Goal: Communication & Community: Answer question/provide support

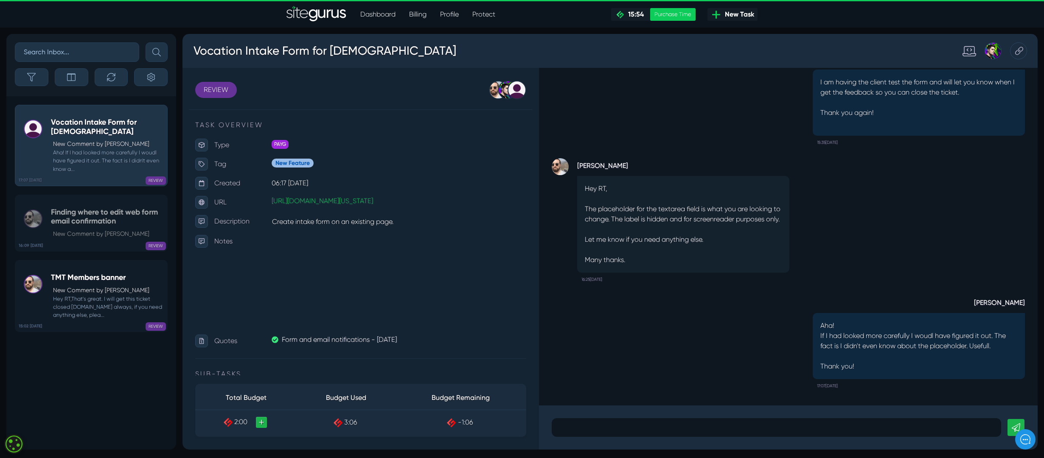
scroll to position [0, 0]
click at [619, 425] on p at bounding box center [776, 428] width 437 height 10
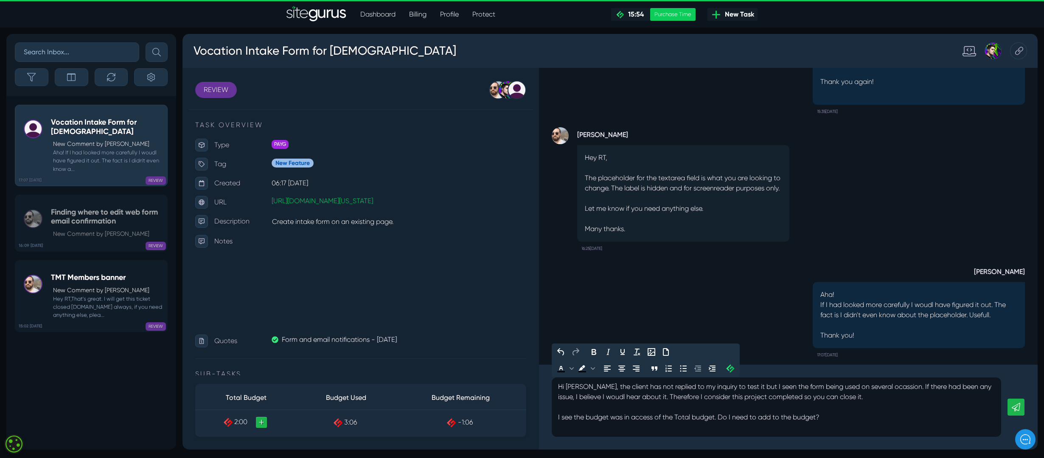
scroll to position [-20, 0]
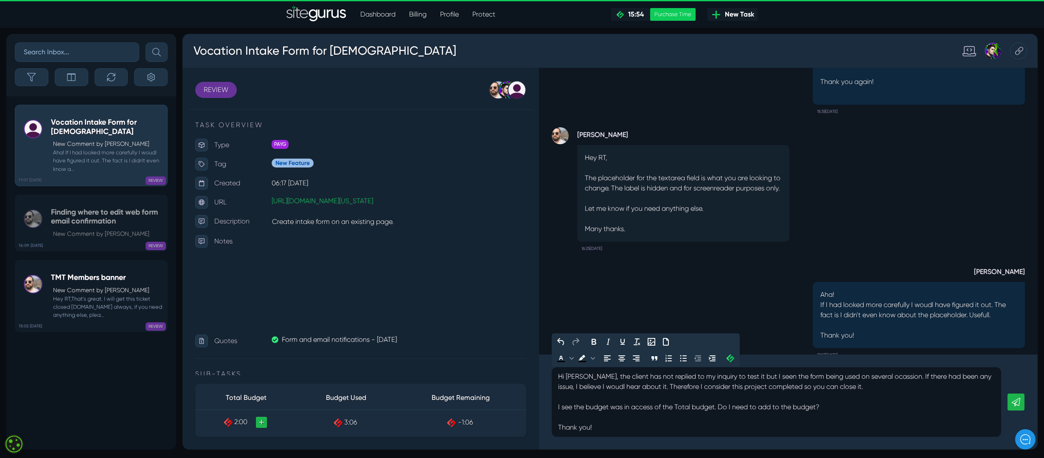
click at [1015, 405] on icon at bounding box center [1016, 402] width 8 height 8
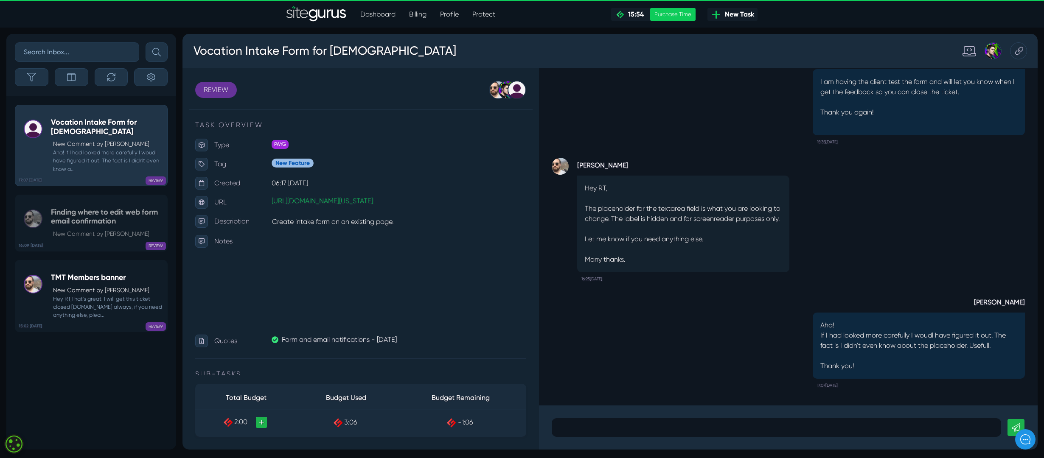
scroll to position [0, 0]
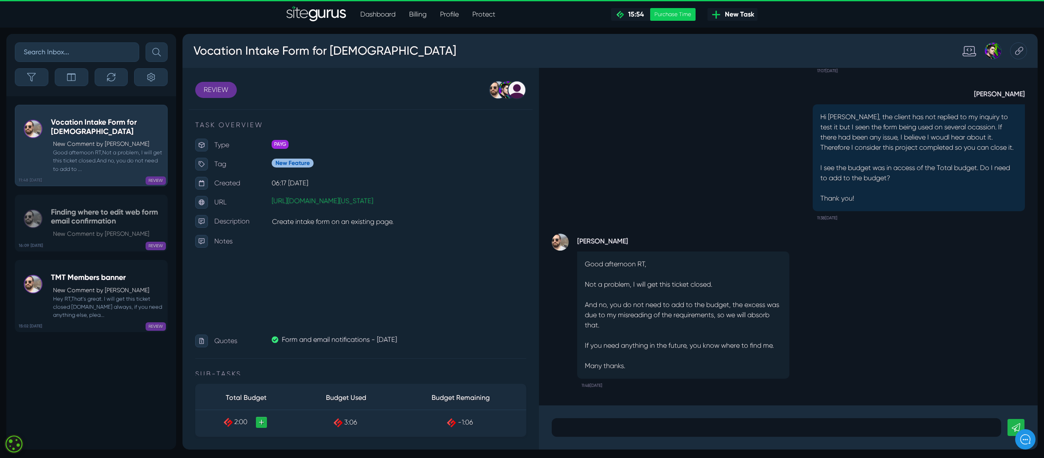
click at [629, 433] on div at bounding box center [777, 428] width 450 height 19
click at [694, 435] on div "Thank you!" at bounding box center [777, 428] width 450 height 19
click at [759, 401] on div "[PERSON_NAME] Good afternoon RT, Not a problem, I will get this ticket closed. …" at bounding box center [788, 237] width 499 height 338
click at [599, 428] on p "Thank you!" at bounding box center [776, 428] width 437 height 10
click at [1018, 425] on icon at bounding box center [1016, 428] width 8 height 8
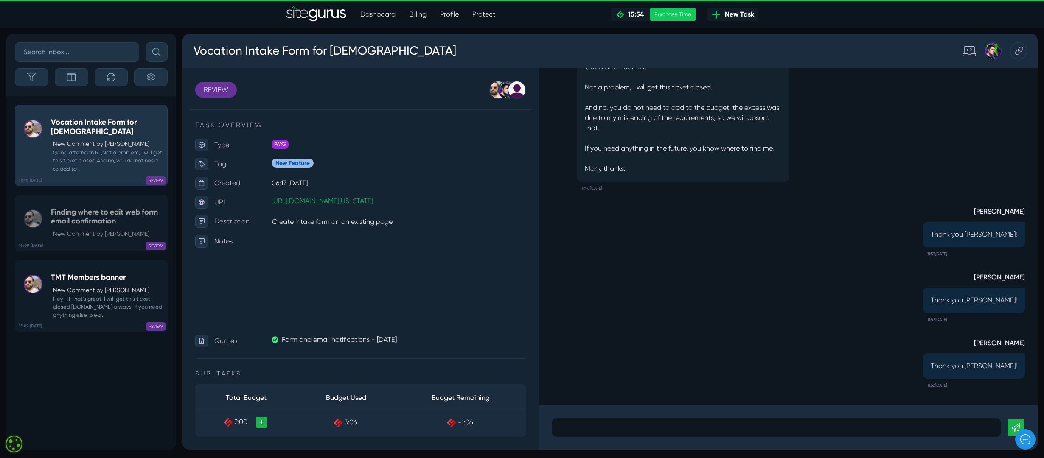
click at [593, 427] on p at bounding box center [776, 428] width 437 height 10
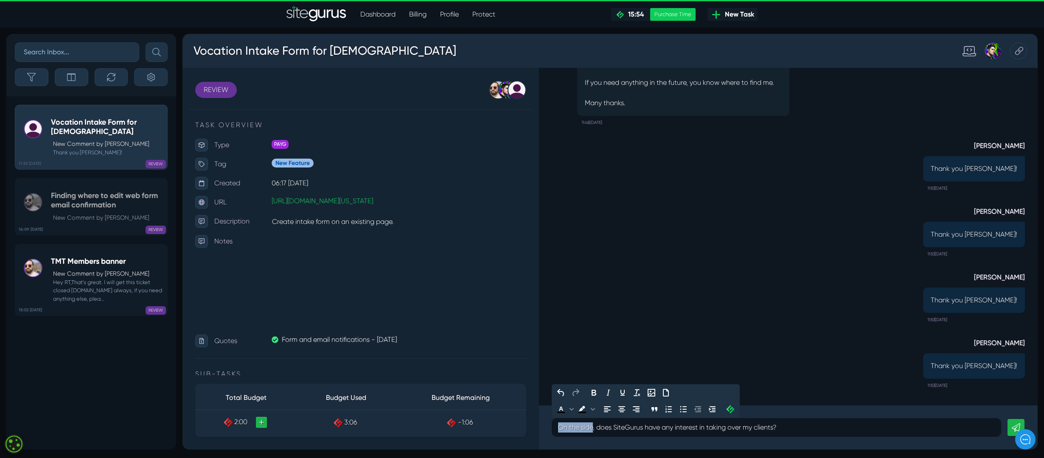
drag, startPoint x: 593, startPoint y: 427, endPoint x: 553, endPoint y: 431, distance: 40.1
click at [554, 431] on div "On the side, does SiteGurus have any interest in taking over my clients?" at bounding box center [777, 428] width 450 height 19
click at [894, 428] on p "Aside of this project, woudl you be able to ofind out is SiteGurus have any int…" at bounding box center [776, 428] width 437 height 10
click at [890, 429] on p "Aside of this project, woudl you be able to ofind out is SiteGurus have any int…" at bounding box center [776, 428] width 437 height 10
click at [696, 427] on p "Aside of this project, woudl you be able to ofind out is SiteGurus have any int…" at bounding box center [776, 428] width 437 height 10
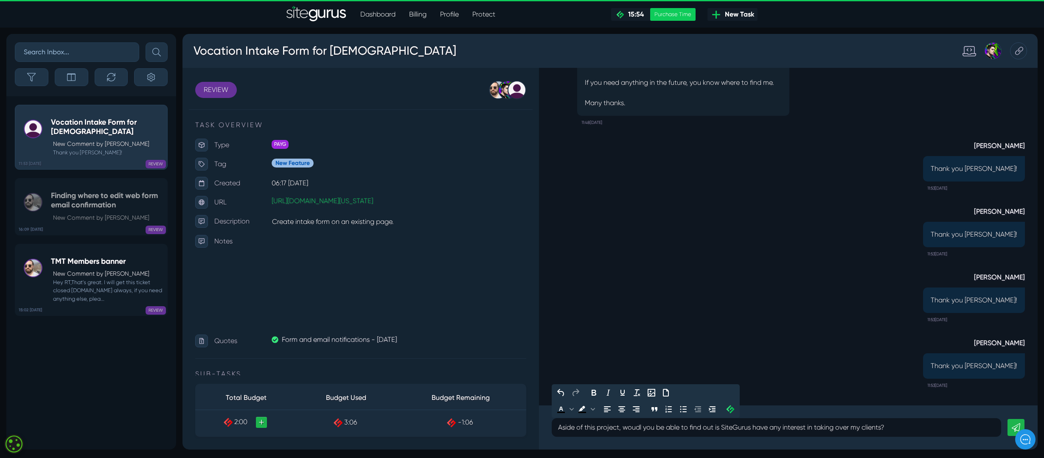
click at [905, 428] on p "Aside of this project, woudl you be able to find out is SiteGurus have any inte…" at bounding box center [776, 428] width 437 height 10
click at [886, 427] on p "Aside of this project, woudl you be able to find out is SiteGurus have any inte…" at bounding box center [776, 428] width 437 height 10
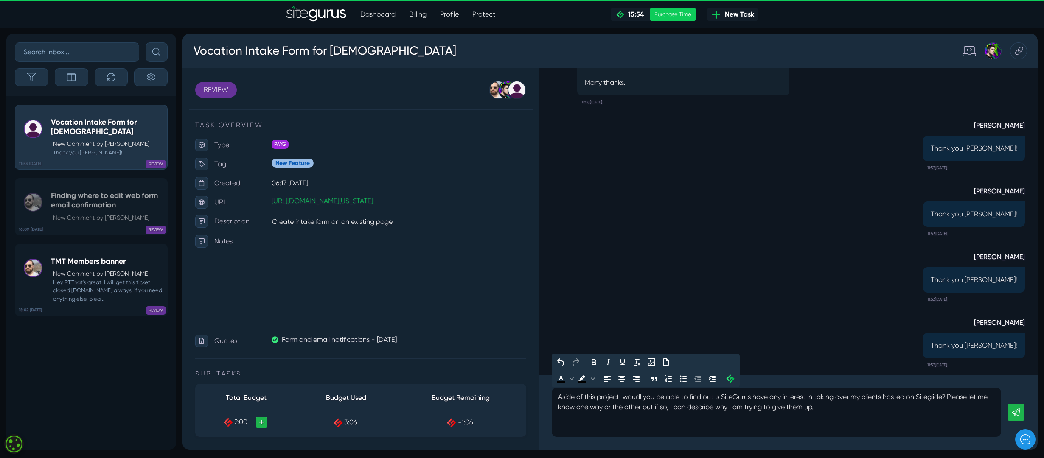
scroll to position [-20, 0]
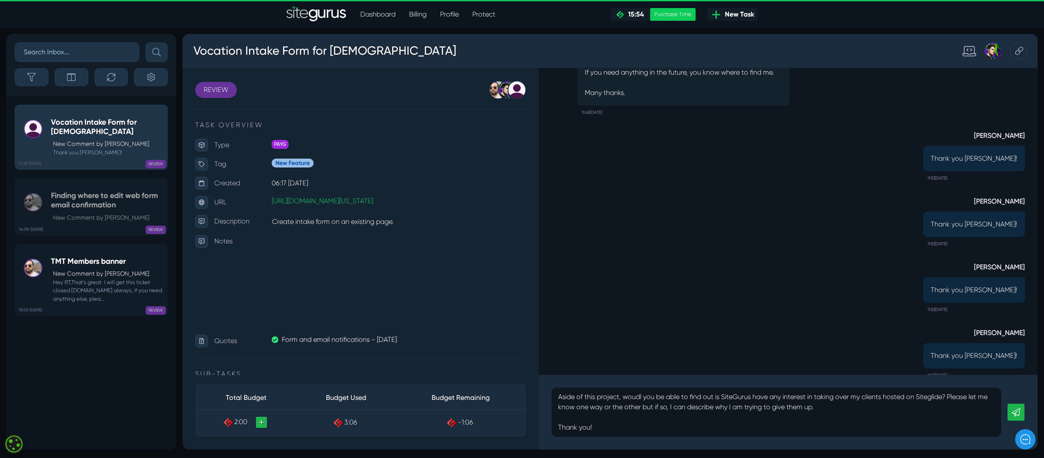
click at [1015, 412] on icon at bounding box center [1016, 412] width 8 height 8
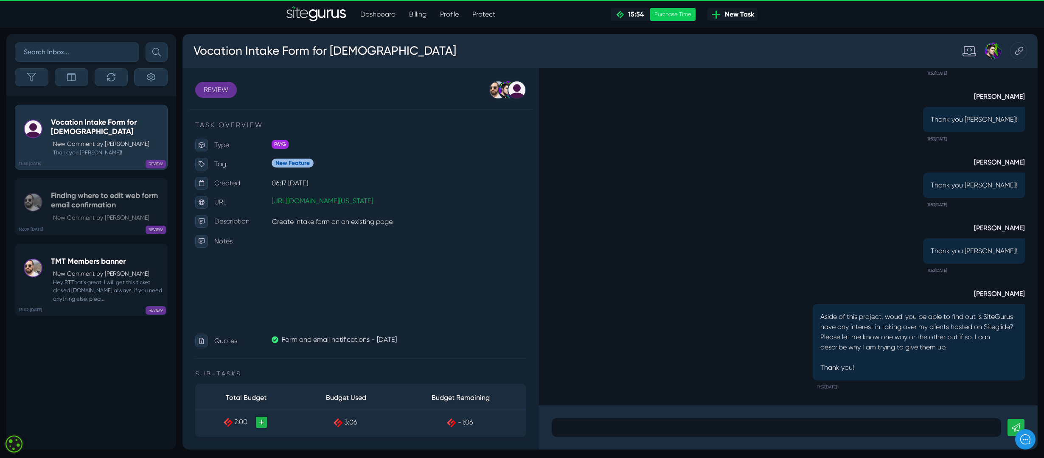
scroll to position [0, 0]
click at [619, 230] on div "[PERSON_NAME] Thank you [PERSON_NAME]! 11:53[DATE]" at bounding box center [788, 243] width 473 height 66
